Goal: Obtain resource: Download file/media

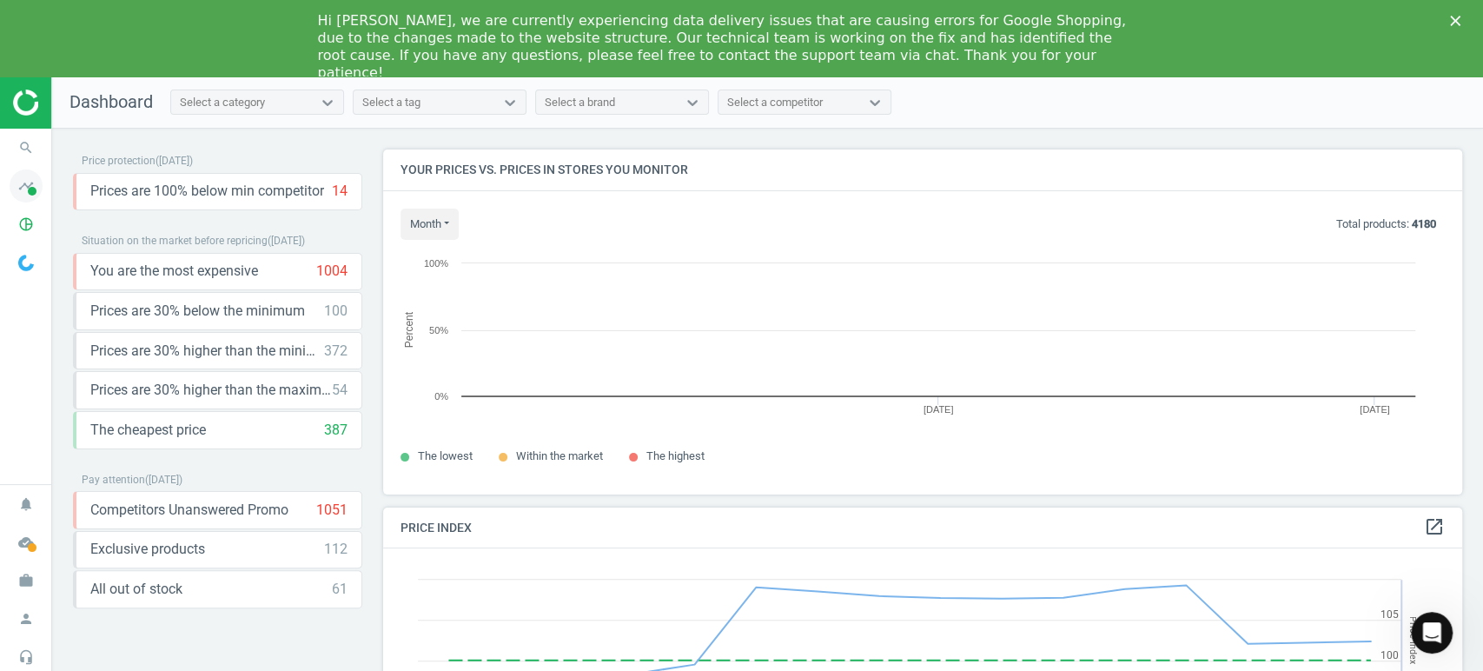
scroll to position [8, 9]
click at [37, 191] on icon "timeline" at bounding box center [26, 185] width 33 height 33
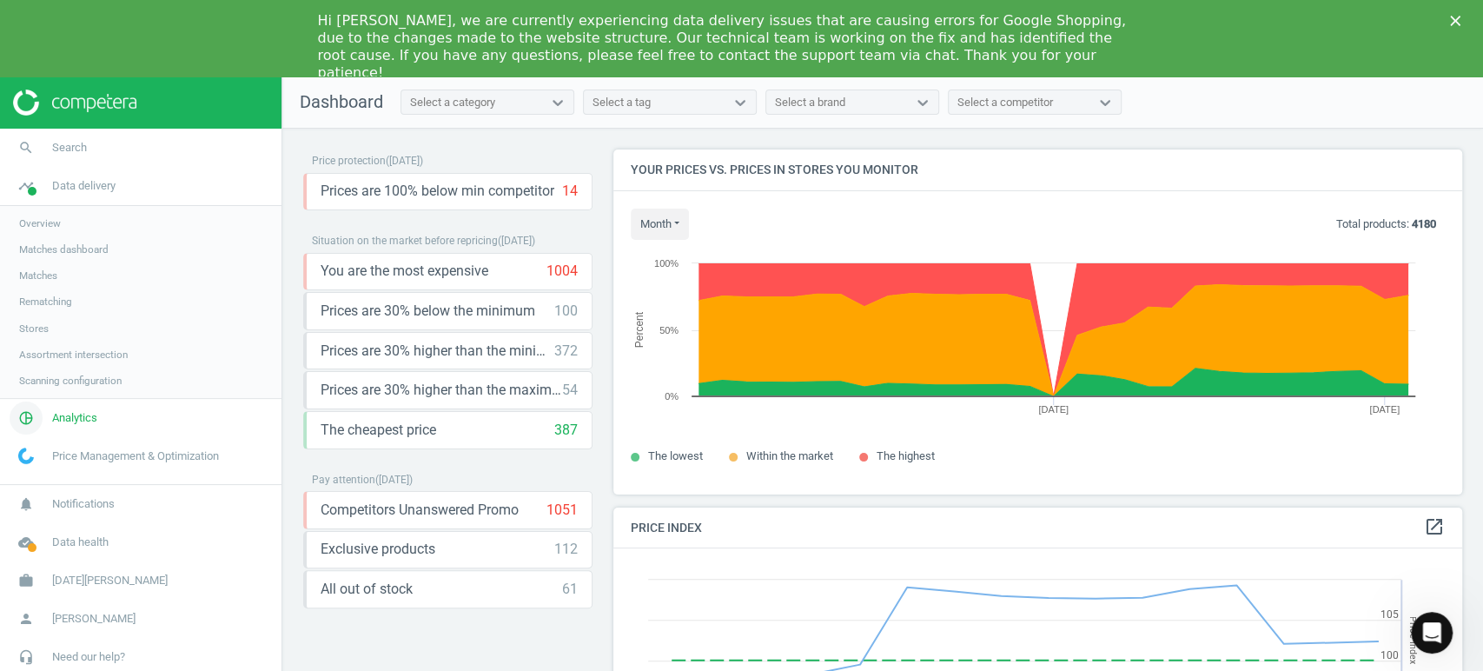
click at [83, 415] on span "Analytics" at bounding box center [74, 418] width 45 height 16
click at [1460, 18] on div "Close" at bounding box center [1458, 21] width 17 height 10
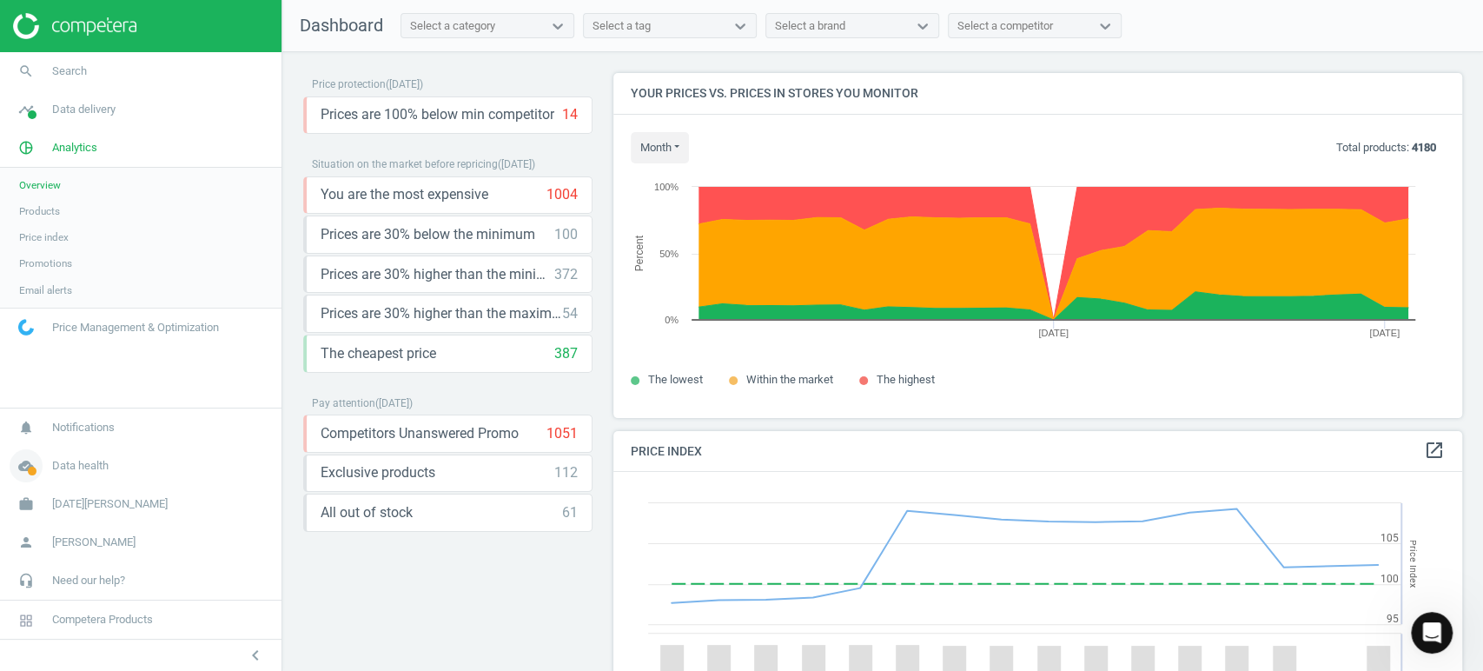
click at [60, 463] on span "Data health" at bounding box center [80, 466] width 56 height 16
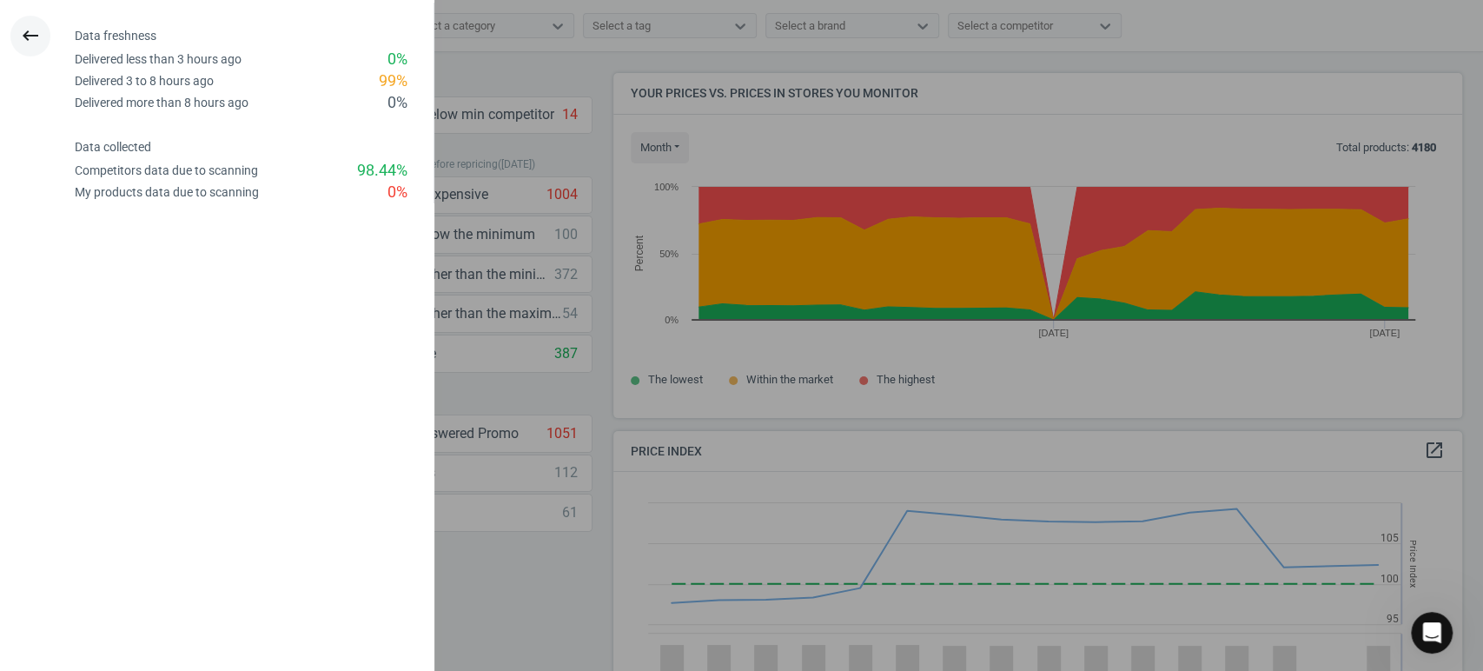
click at [33, 30] on icon "keyboard_backspace" at bounding box center [30, 35] width 21 height 21
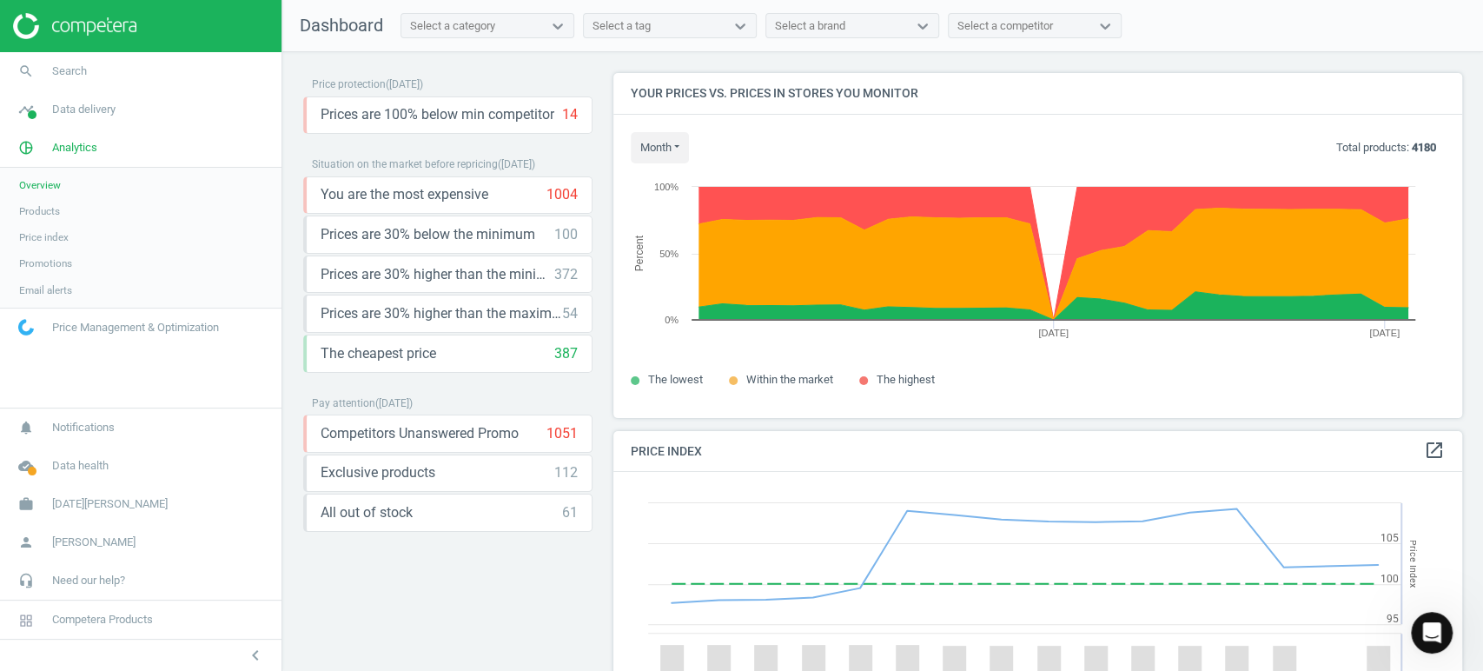
click at [56, 207] on span "Products" at bounding box center [39, 211] width 41 height 14
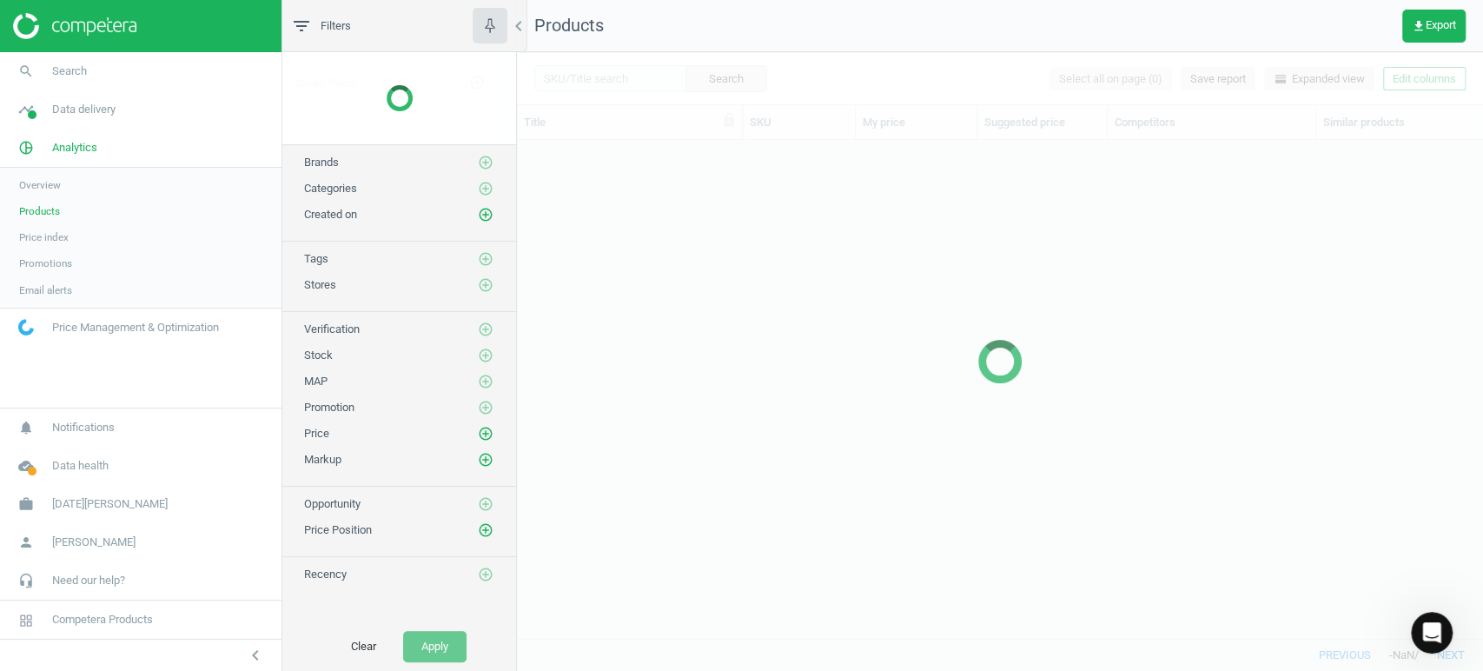
scroll to position [468, 951]
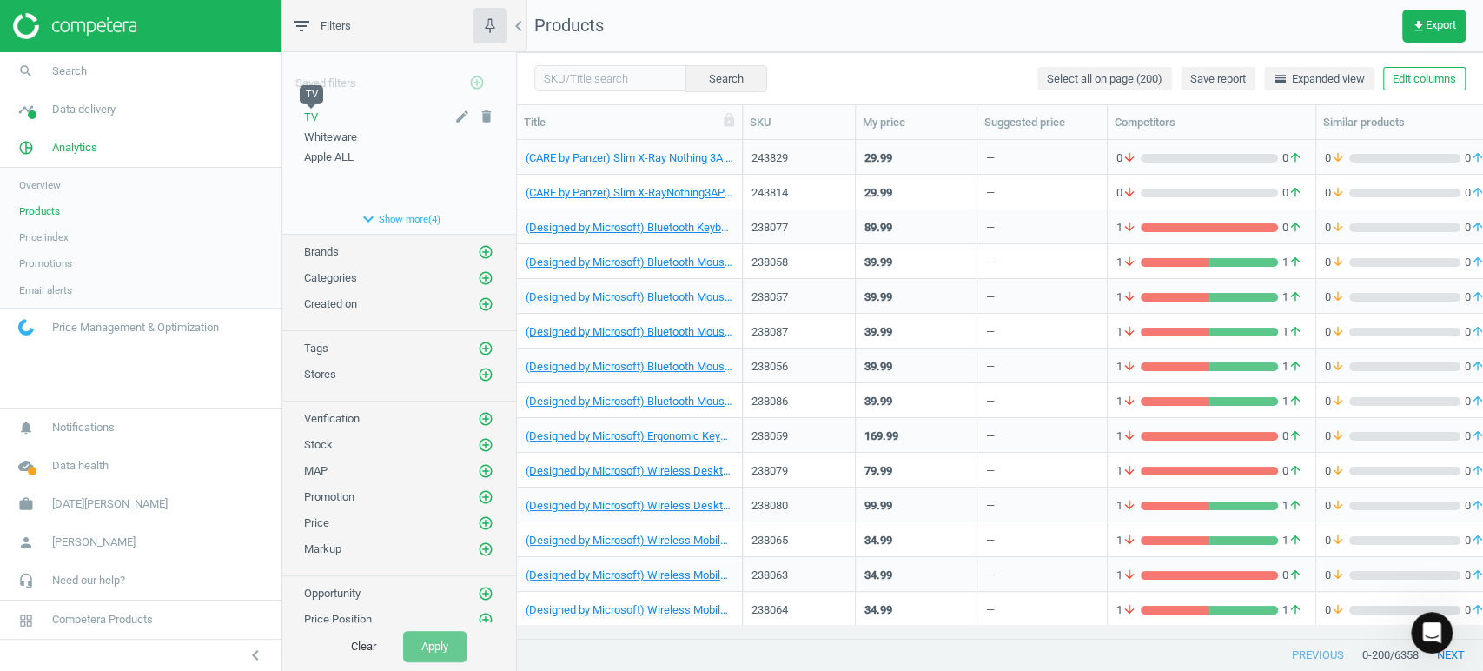
click at [315, 121] on span "TV" at bounding box center [311, 116] width 14 height 13
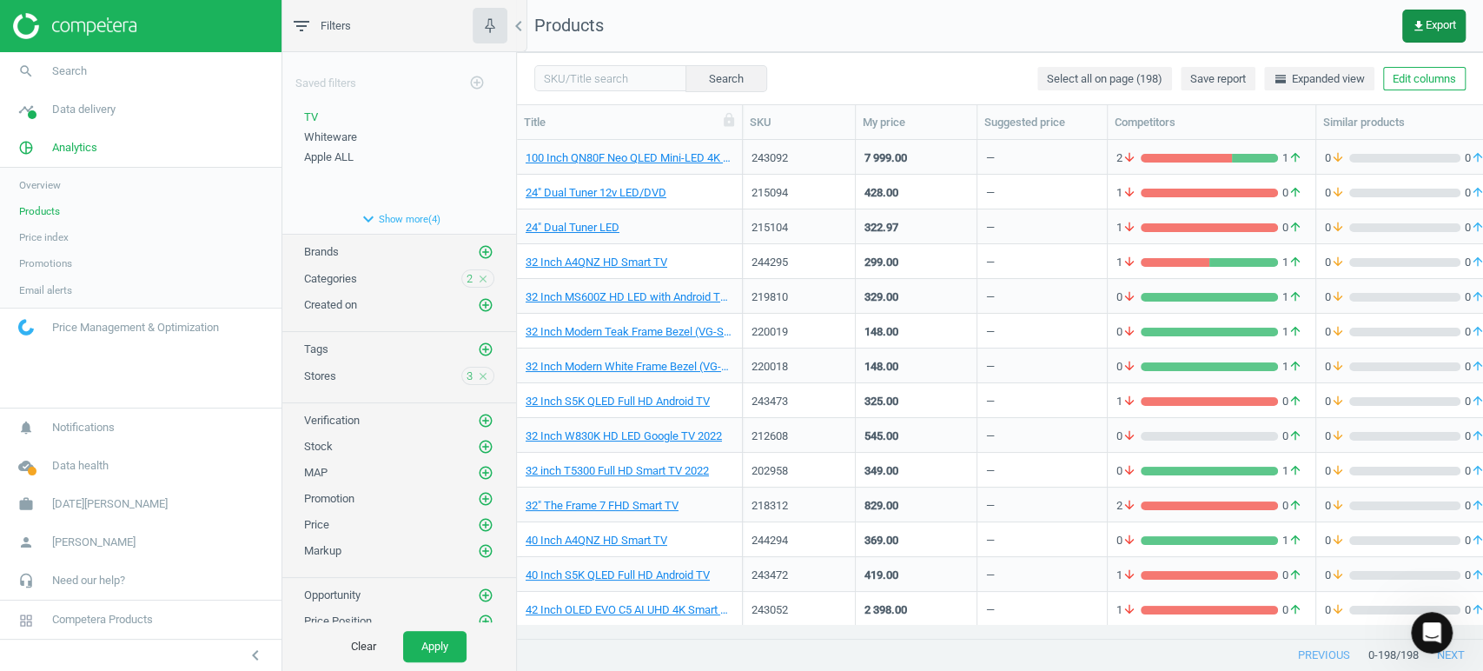
click at [1435, 26] on span "get_app Export" at bounding box center [1434, 26] width 44 height 14
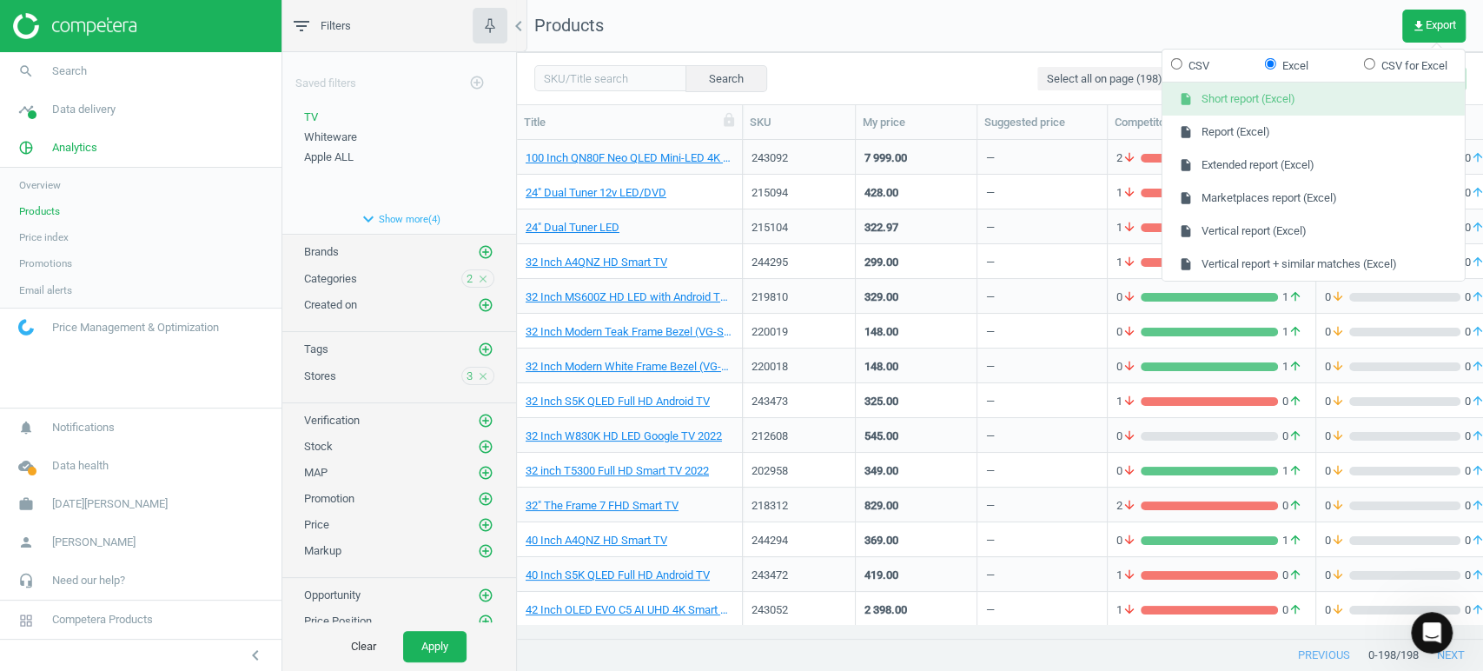
click at [1332, 93] on button "insert_drive_file Short report (Excel)" at bounding box center [1314, 99] width 302 height 33
